Goal: Information Seeking & Learning: Learn about a topic

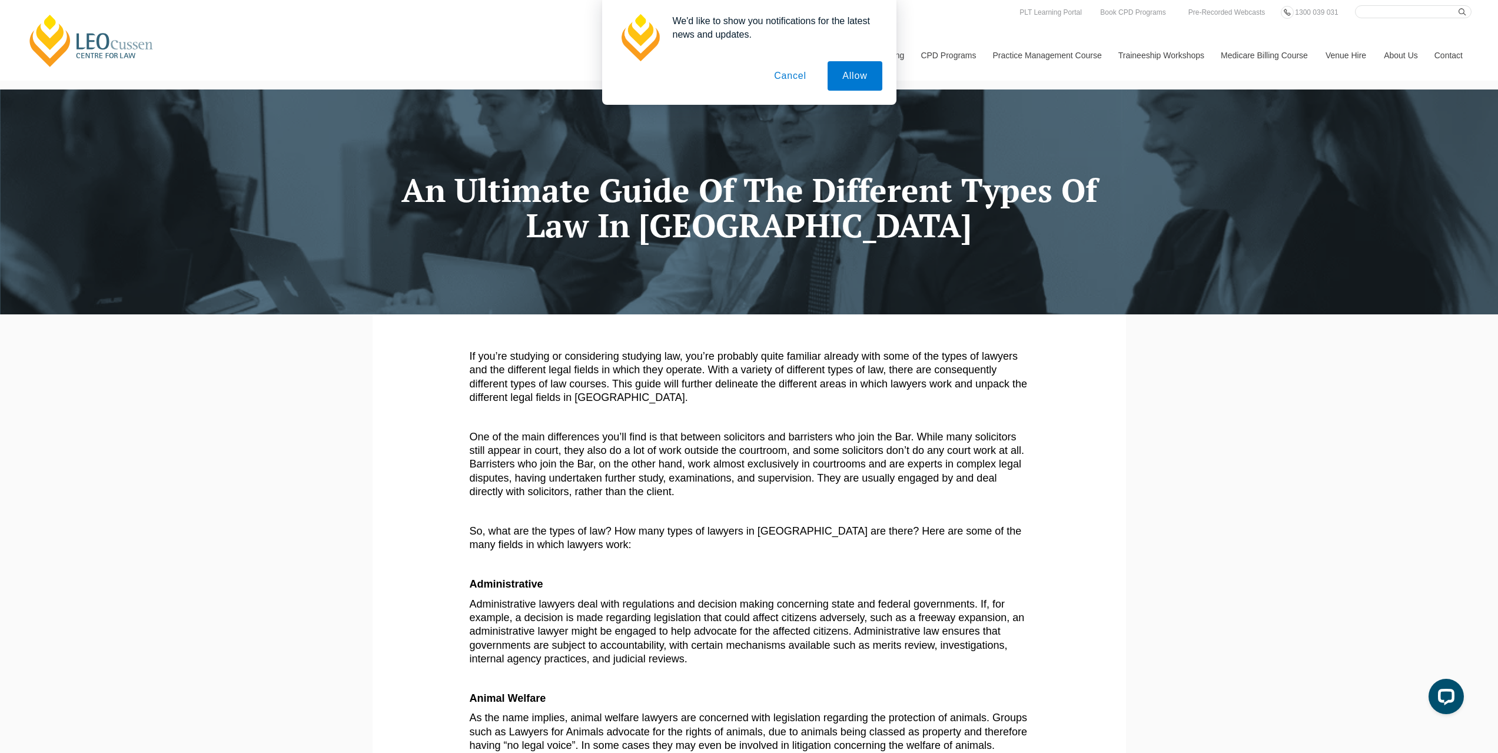
drag, startPoint x: 584, startPoint y: 327, endPoint x: 523, endPoint y: 241, distance: 105.8
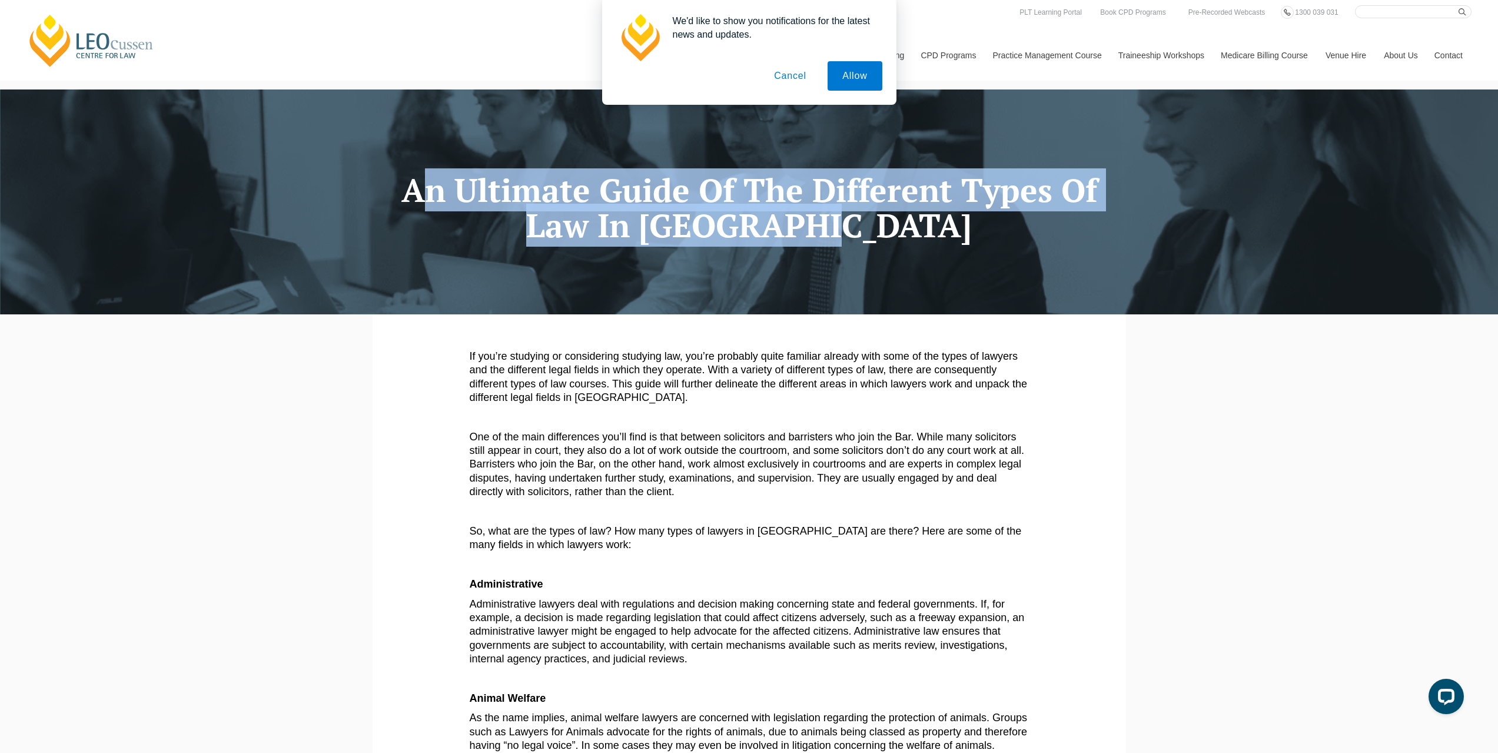
drag, startPoint x: 394, startPoint y: 188, endPoint x: 925, endPoint y: 231, distance: 533.2
click at [925, 231] on h1 "An Ultimate Guide Of The Different Types Of Law In Australia" at bounding box center [749, 207] width 736 height 71
copy h1 "An Ultimate Guide Of The Different Types Of Law In Australia"
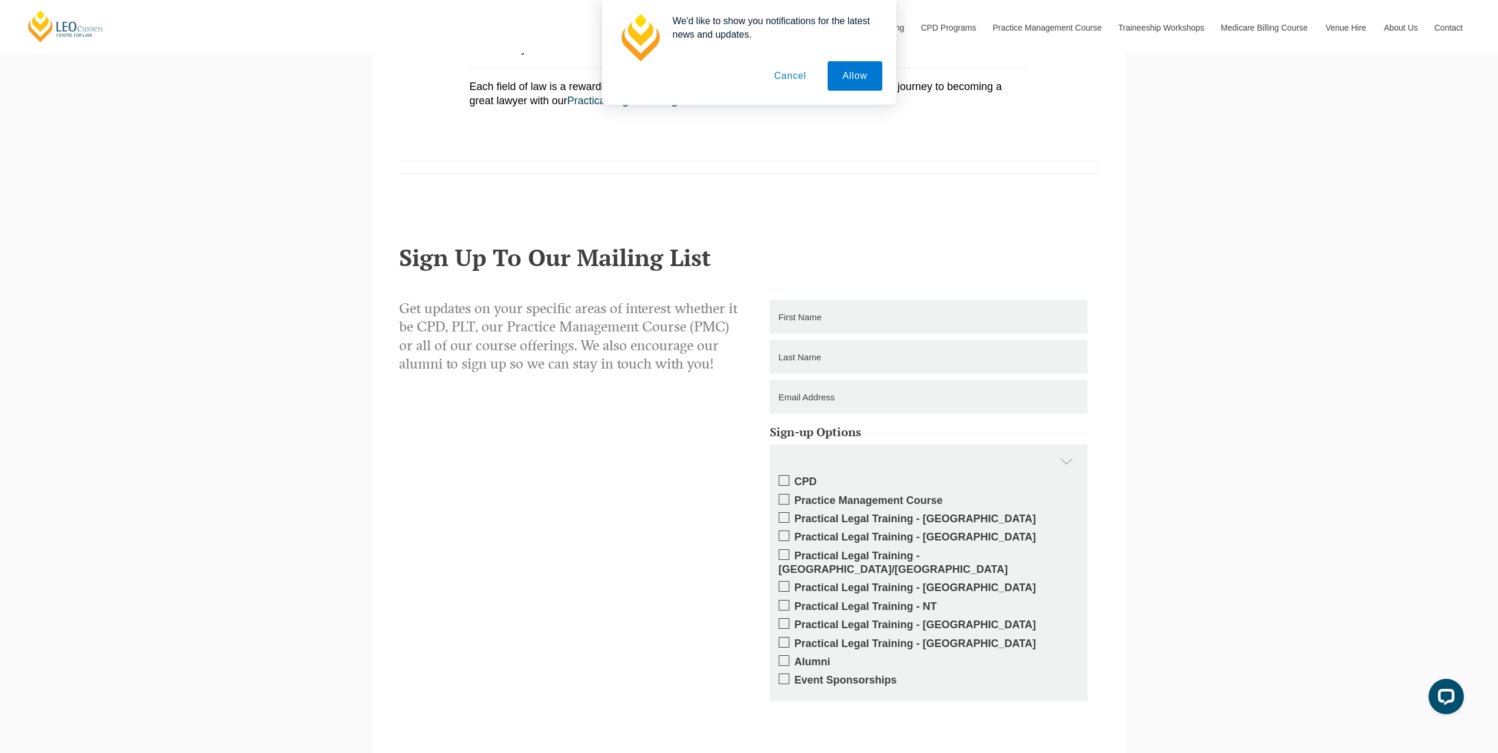
scroll to position [2707, 0]
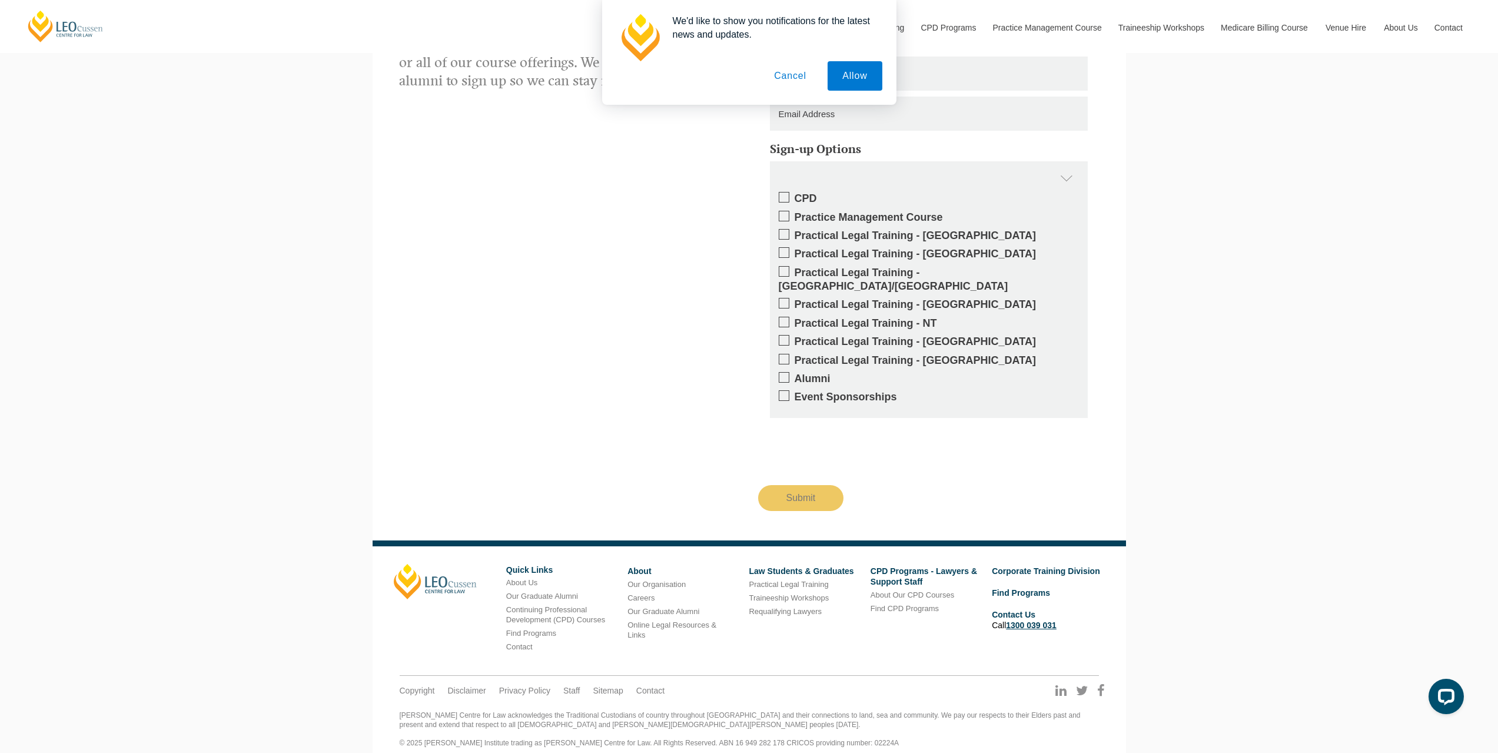
drag, startPoint x: 1038, startPoint y: 428, endPoint x: 1008, endPoint y: 610, distance: 184.9
